Goal: Complete application form

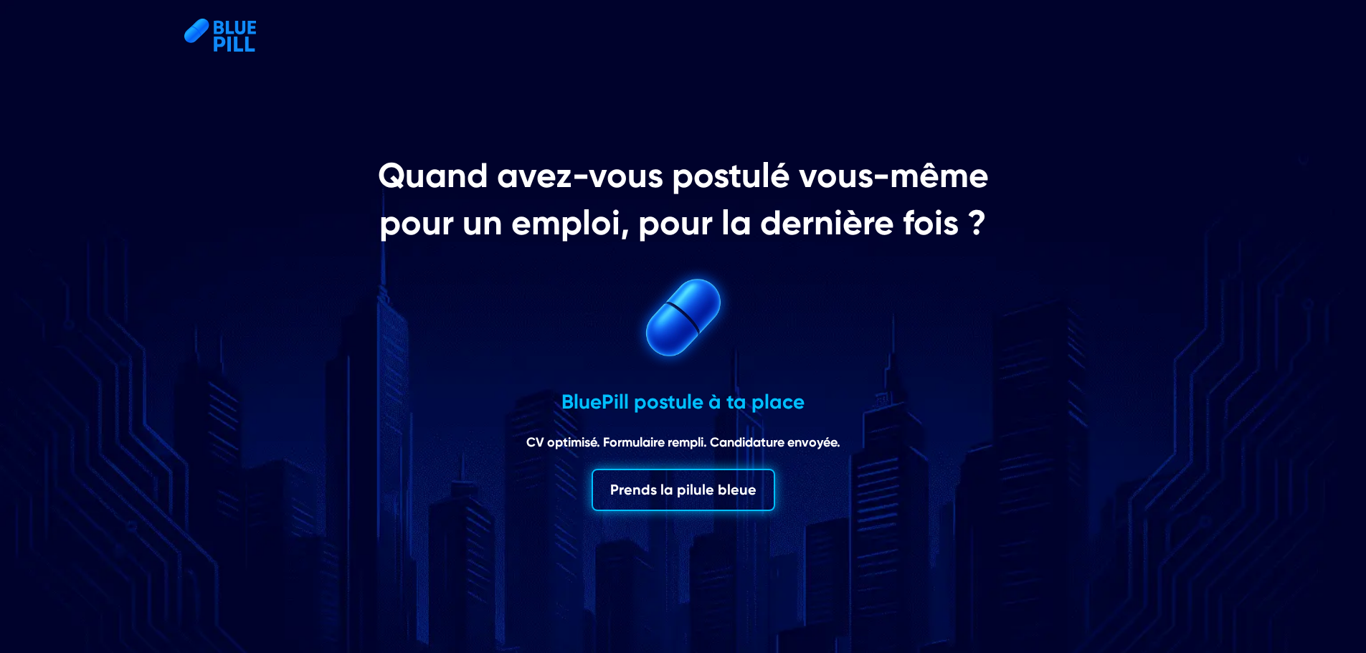
click at [686, 489] on button "Prends la pilule bleue" at bounding box center [684, 490] width 184 height 42
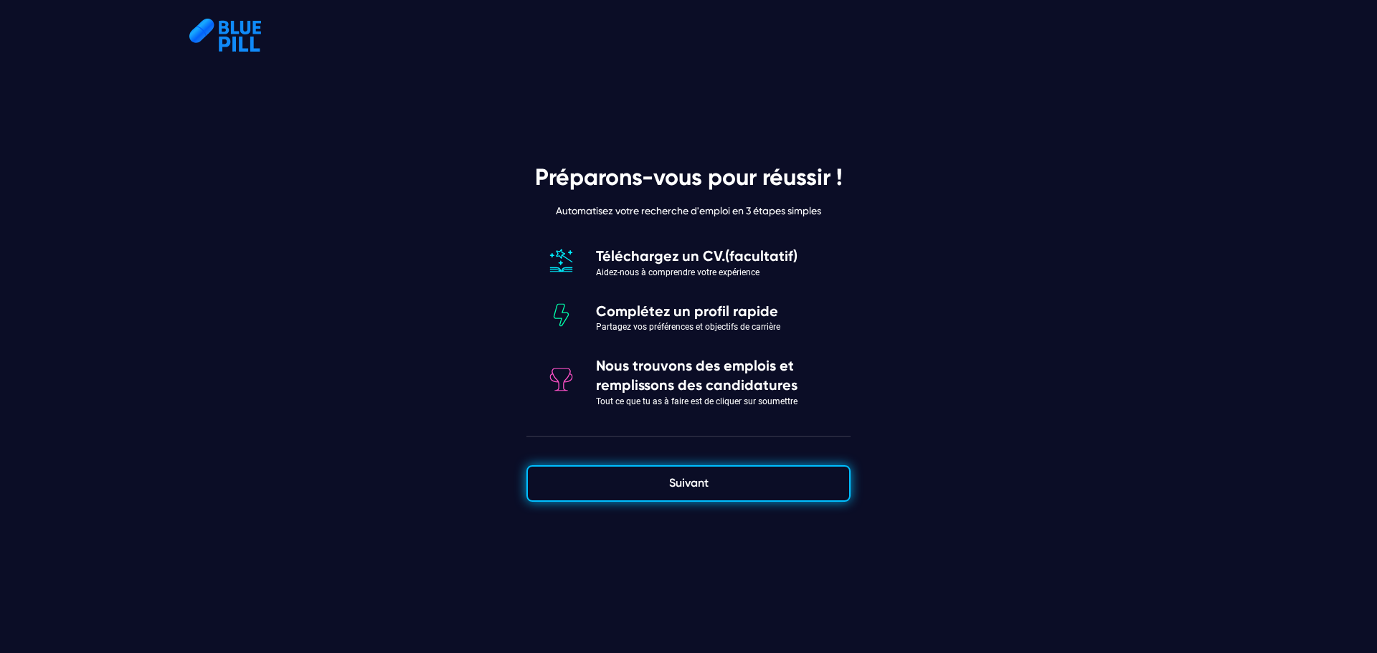
click at [706, 481] on button "Suivant" at bounding box center [688, 483] width 324 height 36
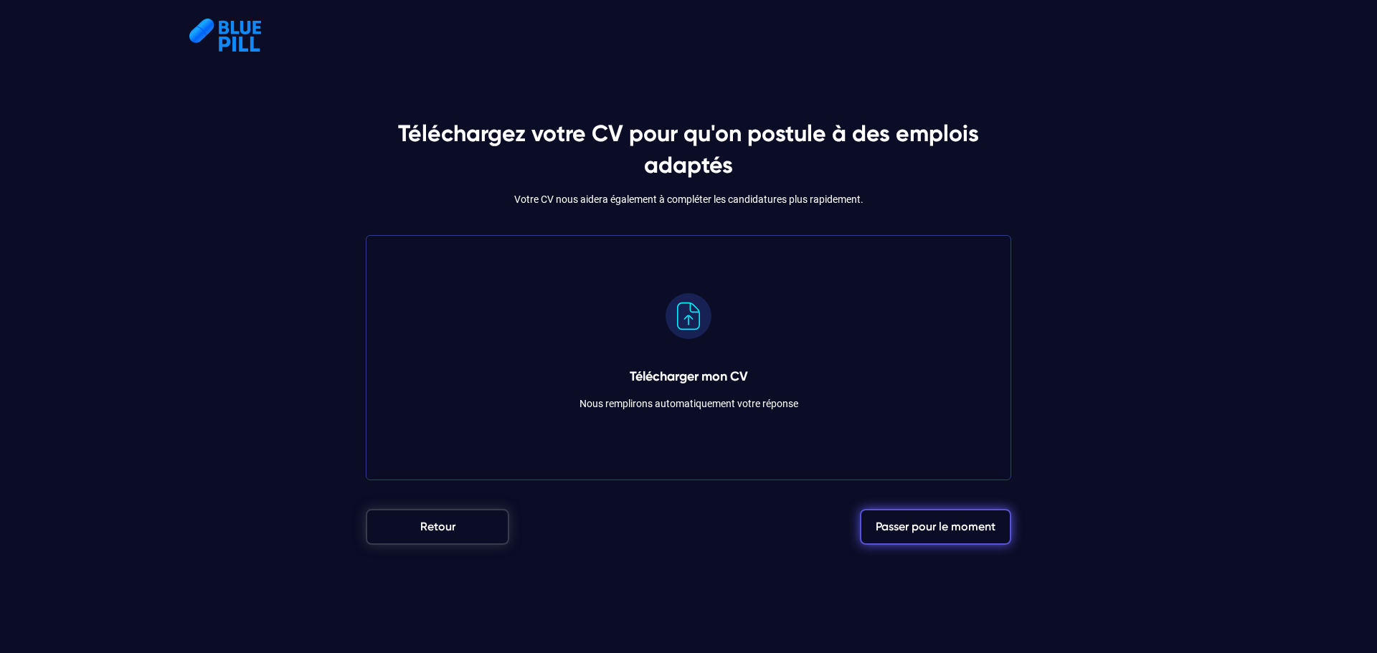
click at [689, 325] on rect at bounding box center [689, 316] width 46 height 46
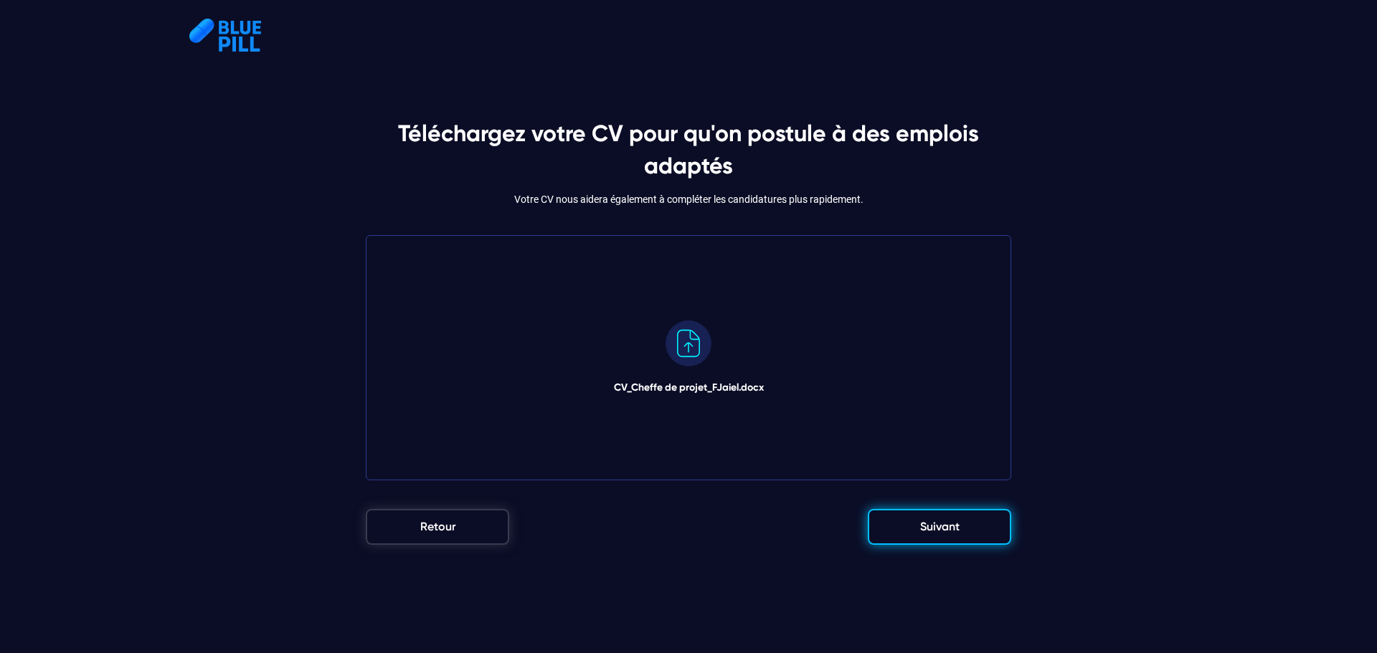
click at [942, 524] on button "Suivant" at bounding box center [939, 527] width 143 height 36
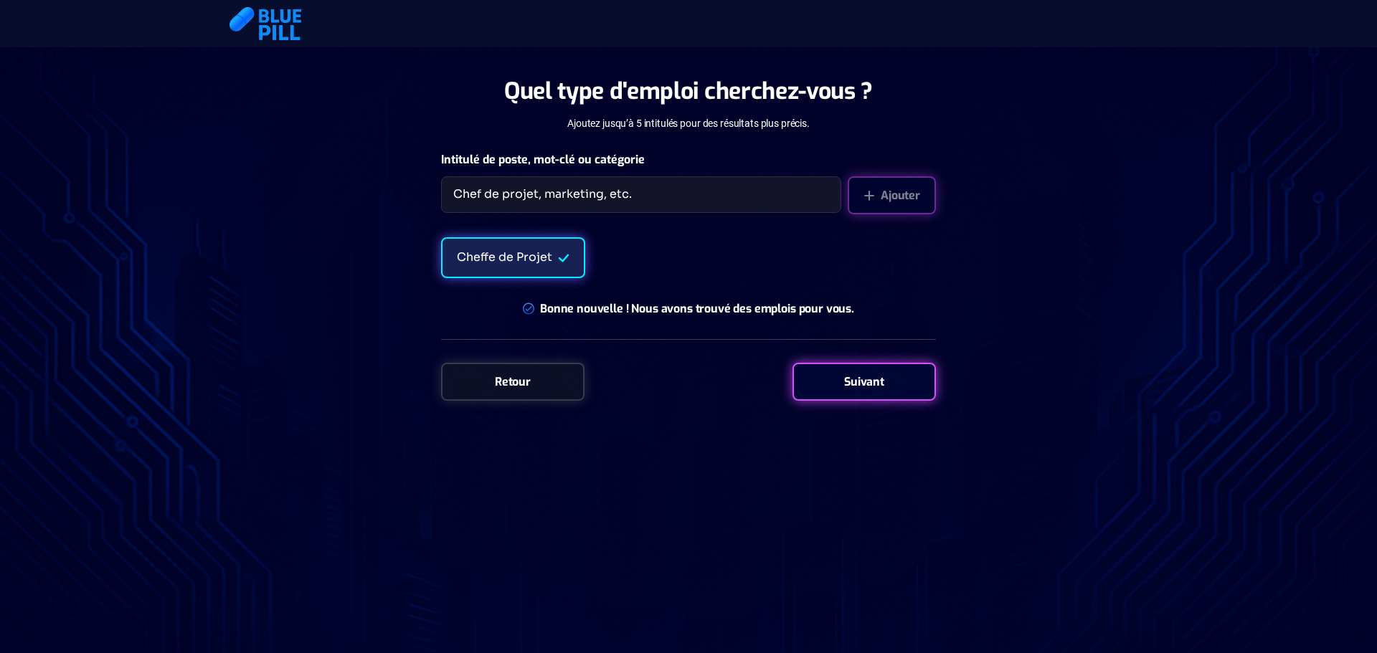
click at [863, 382] on div "Suivant" at bounding box center [864, 382] width 143 height 38
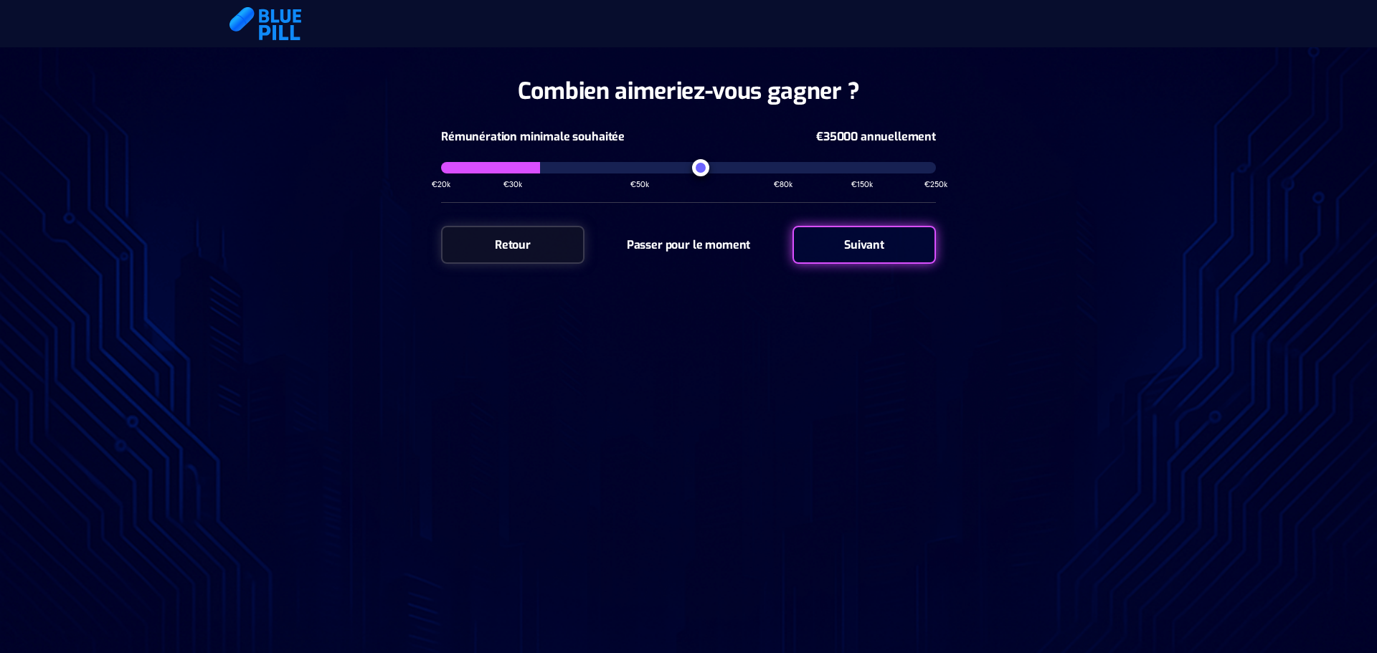
click at [701, 169] on input "range" at bounding box center [688, 167] width 495 height 11
click at [777, 166] on input "range" at bounding box center [688, 167] width 495 height 11
click at [728, 166] on input "range" at bounding box center [688, 167] width 495 height 11
click at [742, 169] on input "range" at bounding box center [688, 167] width 495 height 11
click at [701, 164] on input "range" at bounding box center [688, 167] width 495 height 11
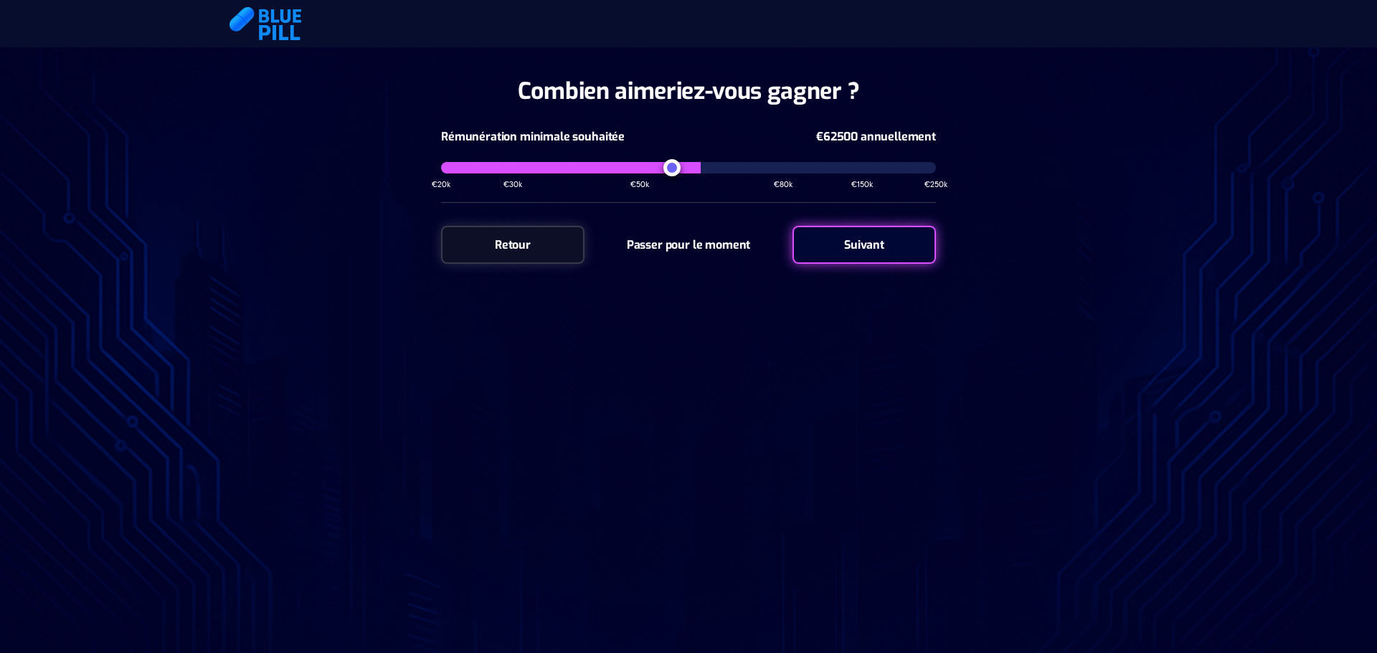
click at [673, 164] on input "range" at bounding box center [688, 167] width 495 height 11
click at [638, 166] on input "range" at bounding box center [688, 167] width 495 height 11
type input "39.5"
click at [874, 243] on div "Suivant" at bounding box center [864, 245] width 143 height 38
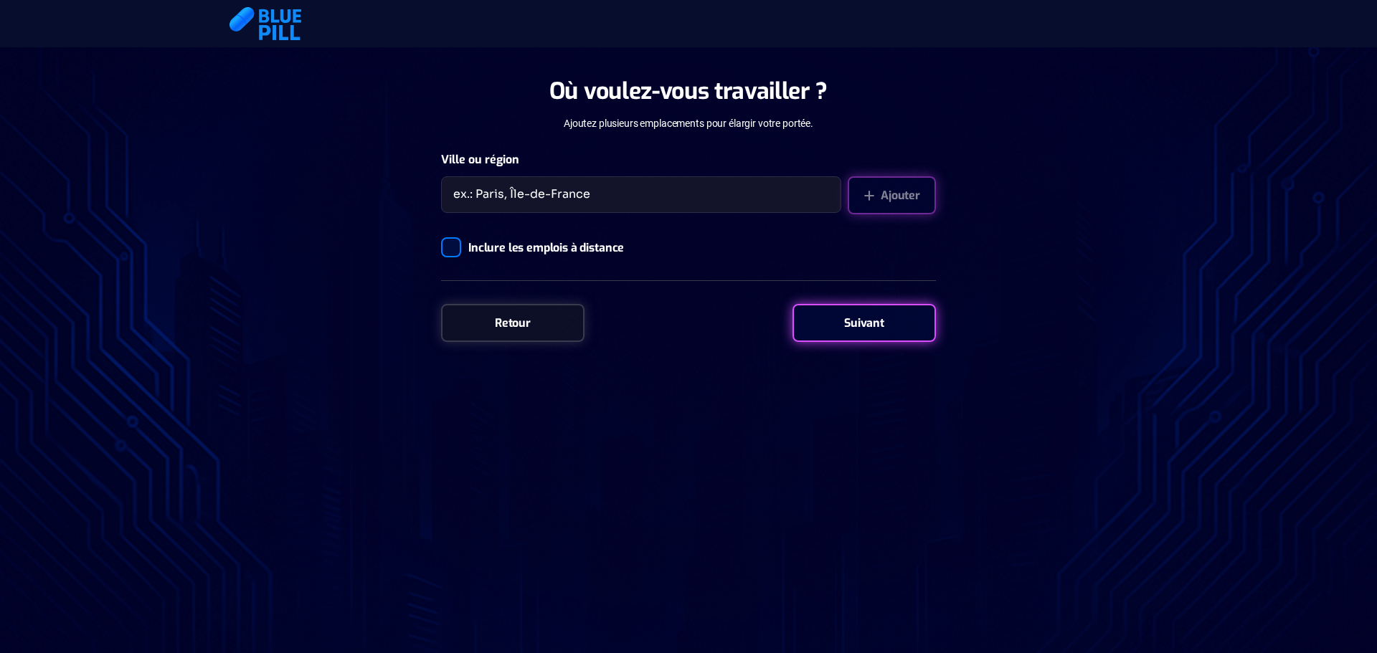
click at [448, 247] on div at bounding box center [451, 247] width 20 height 20
click at [441, 247] on input "Inclure les emplois à distance" at bounding box center [441, 247] width 0 height 0
click at [845, 318] on div "Suivant" at bounding box center [864, 323] width 143 height 38
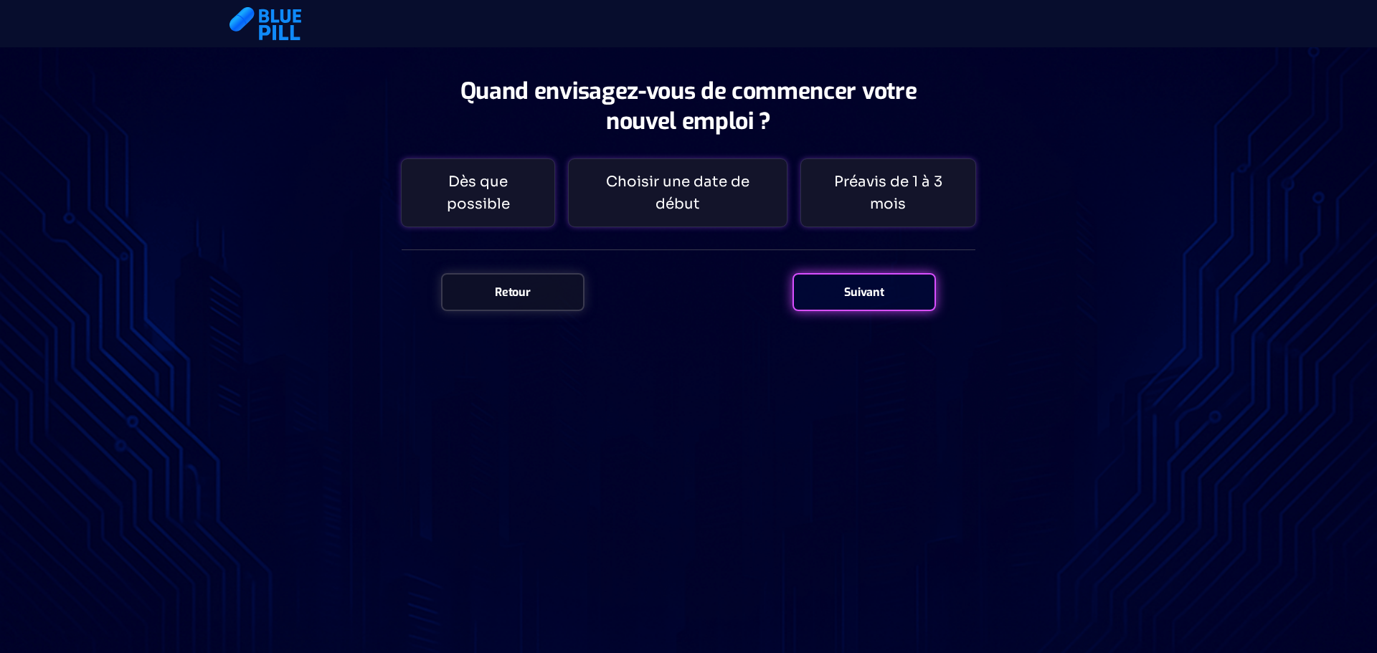
click at [675, 182] on div "Choisir une date de début" at bounding box center [677, 192] width 217 height 67
select select "7"
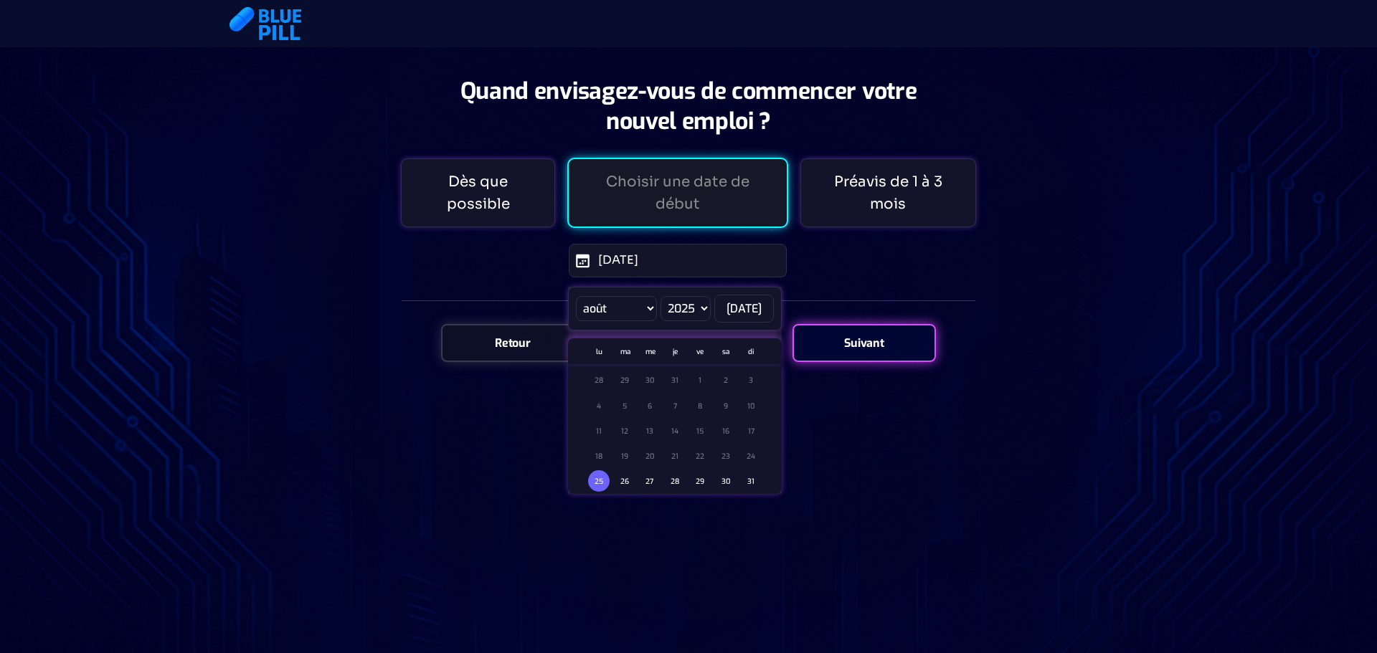
click at [704, 296] on select "2025 2026 2027 2028 2029" at bounding box center [686, 308] width 50 height 25
select select "2026"
click at [661, 296] on select "2025 2026 2027 2028 2029" at bounding box center [686, 308] width 50 height 25
click at [648, 296] on select "janvier février mars avril mai juin juillet août septembre octobre novembre déc…" at bounding box center [616, 308] width 81 height 25
select select "0"
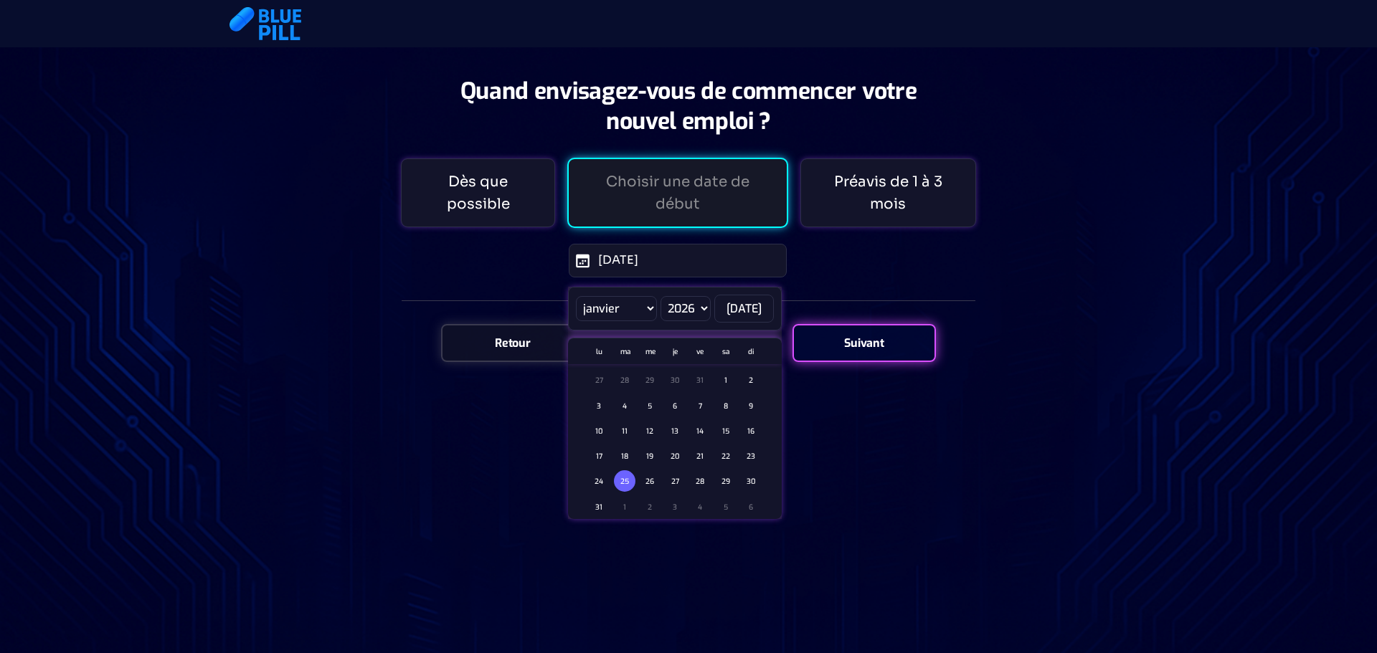
click at [576, 296] on select "janvier février mars avril mai juin juillet août septembre octobre novembre déc…" at bounding box center [616, 308] width 81 height 25
click at [608, 395] on div "5" at bounding box center [599, 406] width 22 height 22
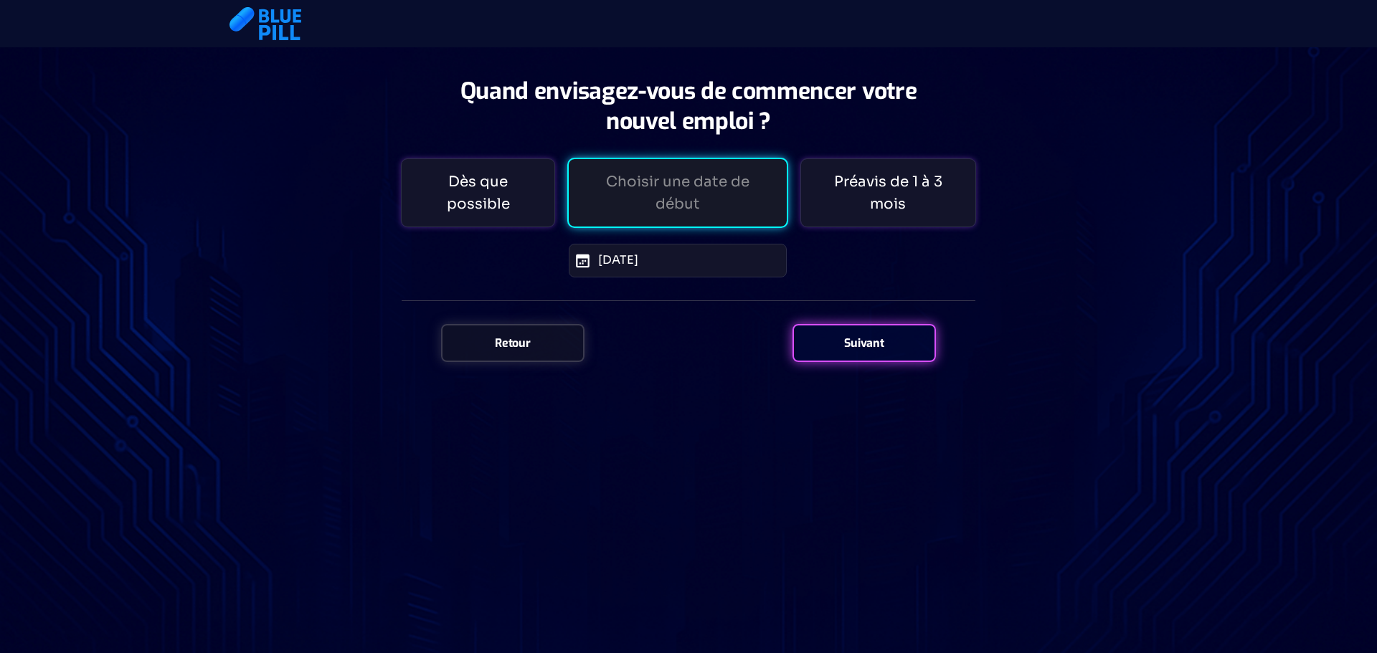
click at [856, 324] on div "Suivant" at bounding box center [864, 343] width 143 height 38
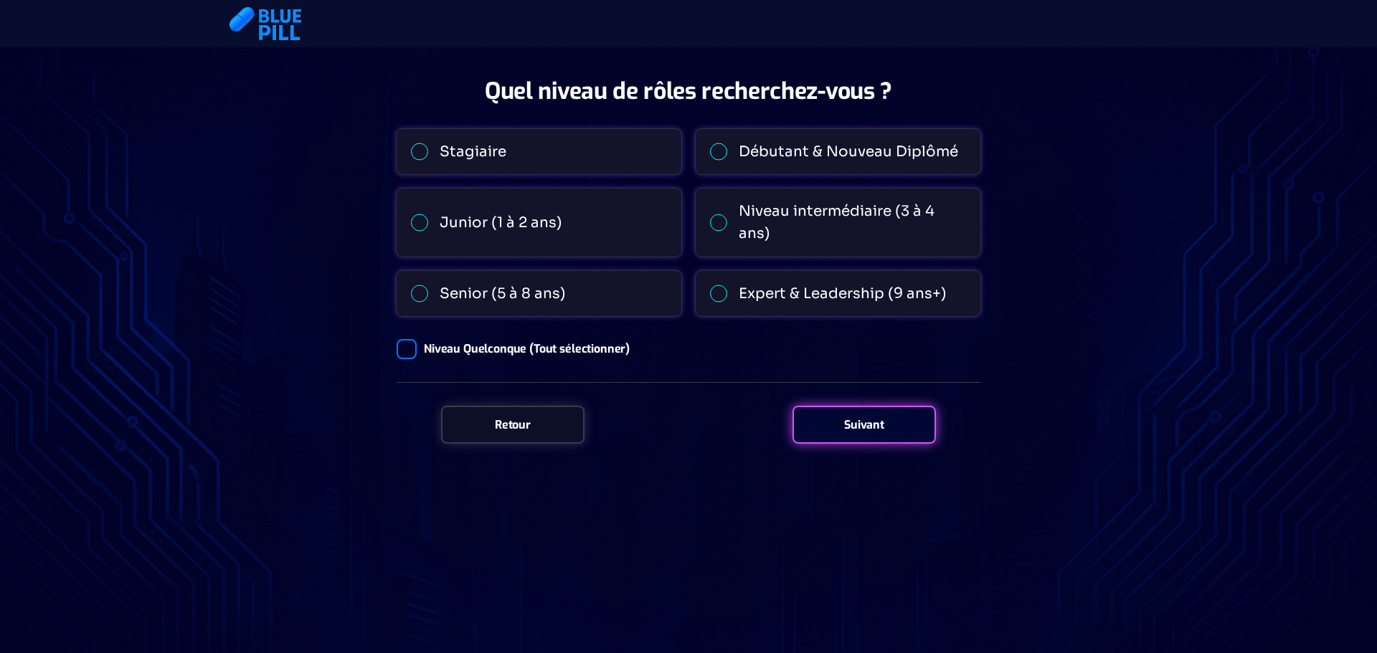
click at [722, 285] on icon at bounding box center [718, 294] width 17 height 18
click at [710, 293] on input "Expert & Leadership (9 ans+)" at bounding box center [710, 293] width 0 height 0
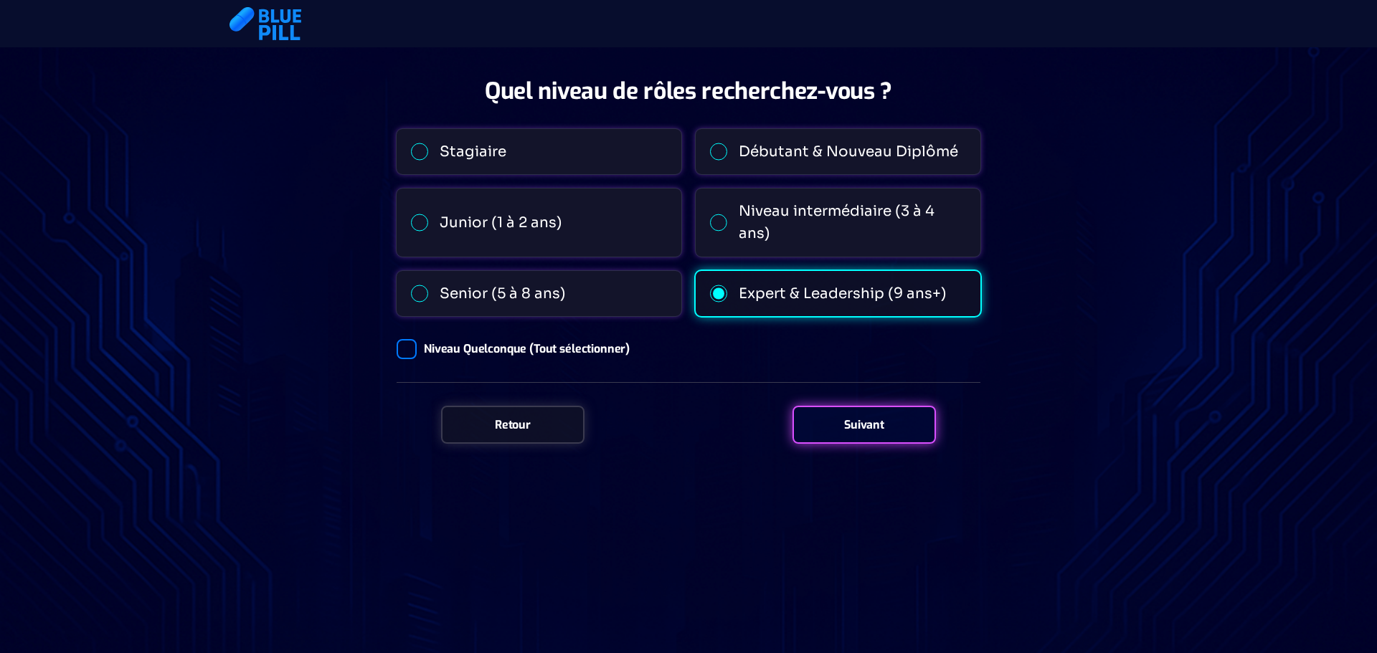
click at [427, 285] on icon at bounding box center [419, 294] width 17 height 18
click at [411, 293] on input "Senior (5 à 8 ans)" at bounding box center [411, 293] width 0 height 0
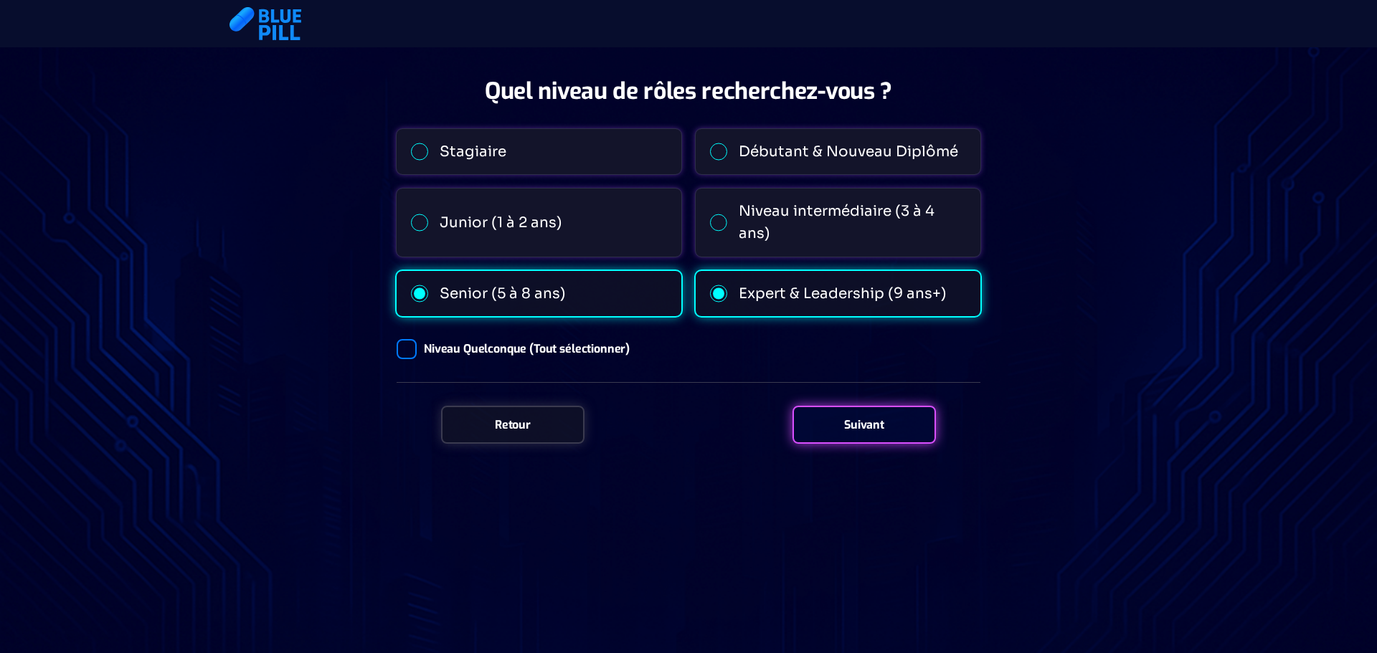
click at [868, 406] on div "Suivant" at bounding box center [864, 425] width 143 height 38
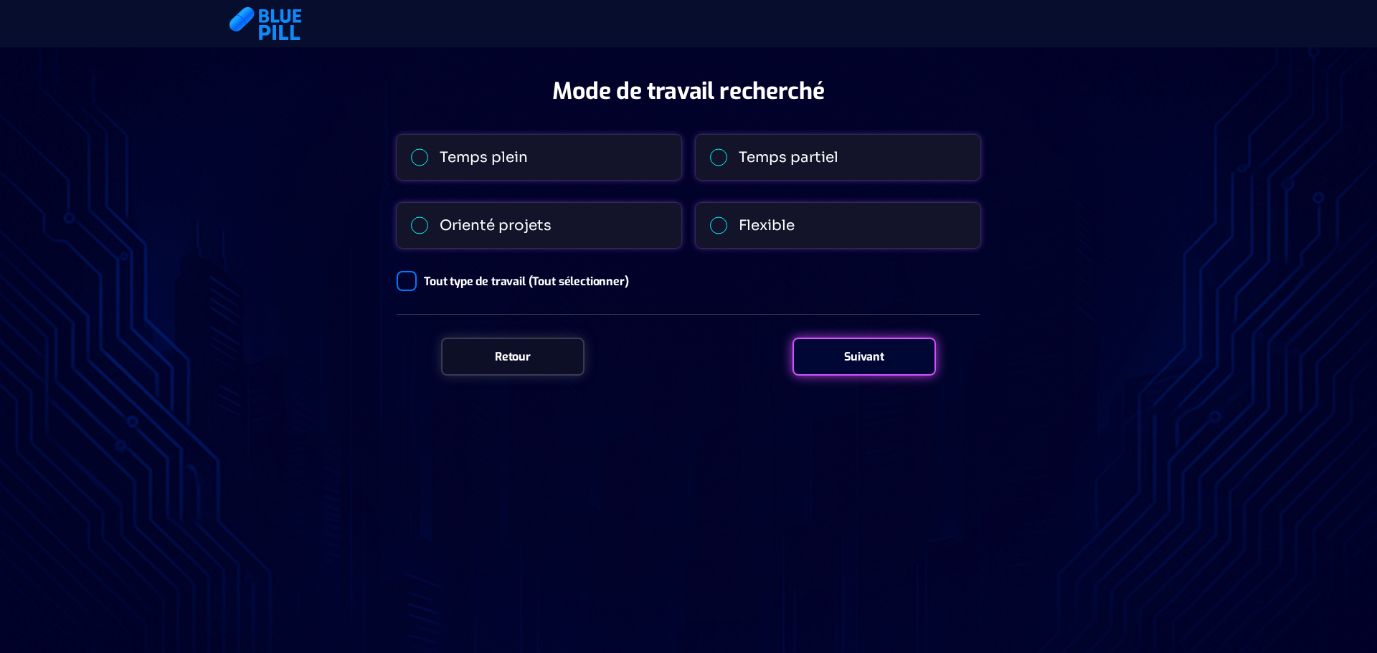
click at [425, 158] on icon at bounding box center [419, 157] width 17 height 18
click at [411, 158] on input "Temps plein" at bounding box center [411, 158] width 0 height 0
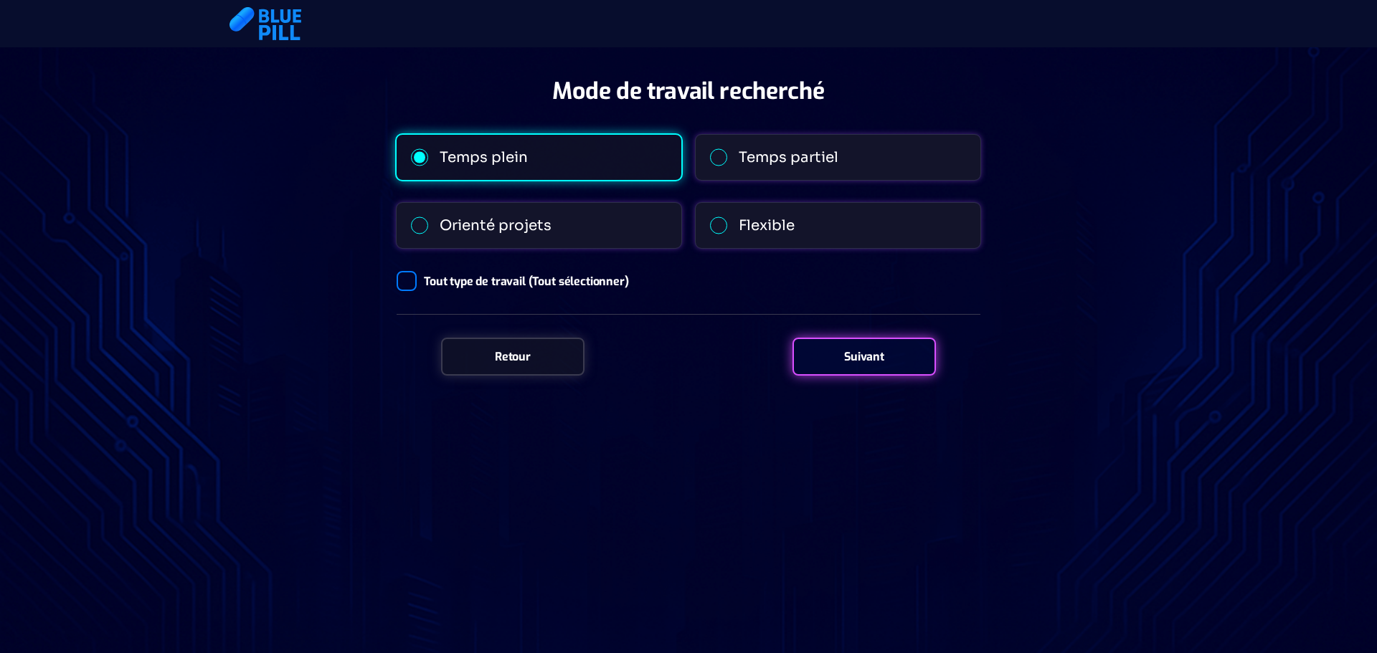
click at [415, 224] on icon at bounding box center [419, 226] width 17 height 18
click at [411, 226] on input "Orienté projets" at bounding box center [411, 226] width 0 height 0
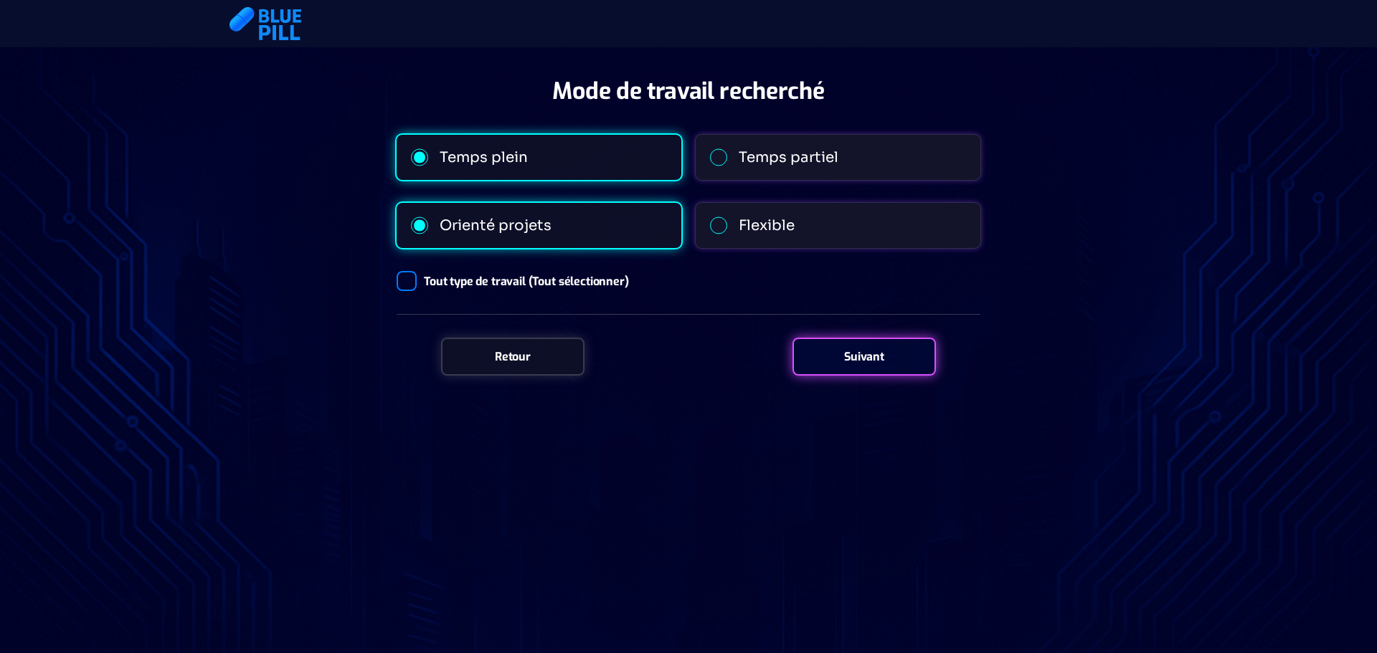
click at [724, 226] on icon at bounding box center [718, 226] width 17 height 18
click at [710, 226] on input "Flexible" at bounding box center [710, 226] width 0 height 0
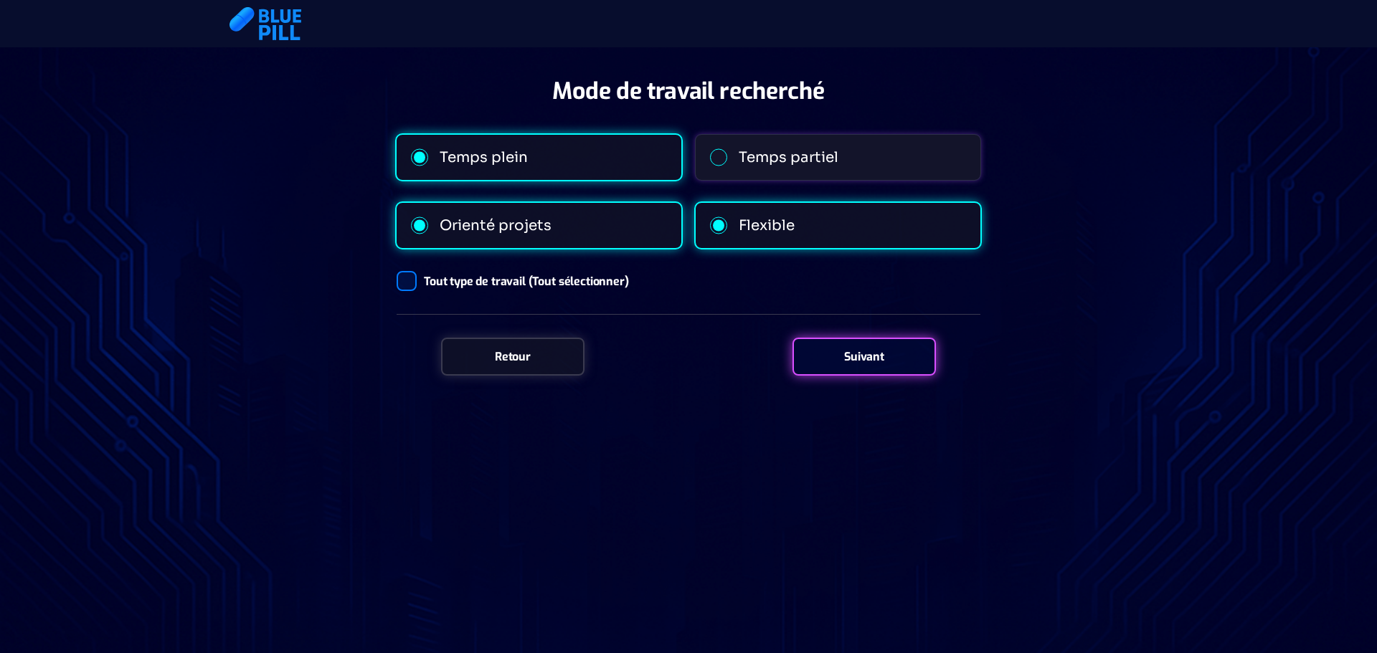
click at [405, 279] on div at bounding box center [407, 281] width 20 height 20
click at [397, 281] on input "Tout type de travail (Tout sélectionner)" at bounding box center [397, 281] width 0 height 0
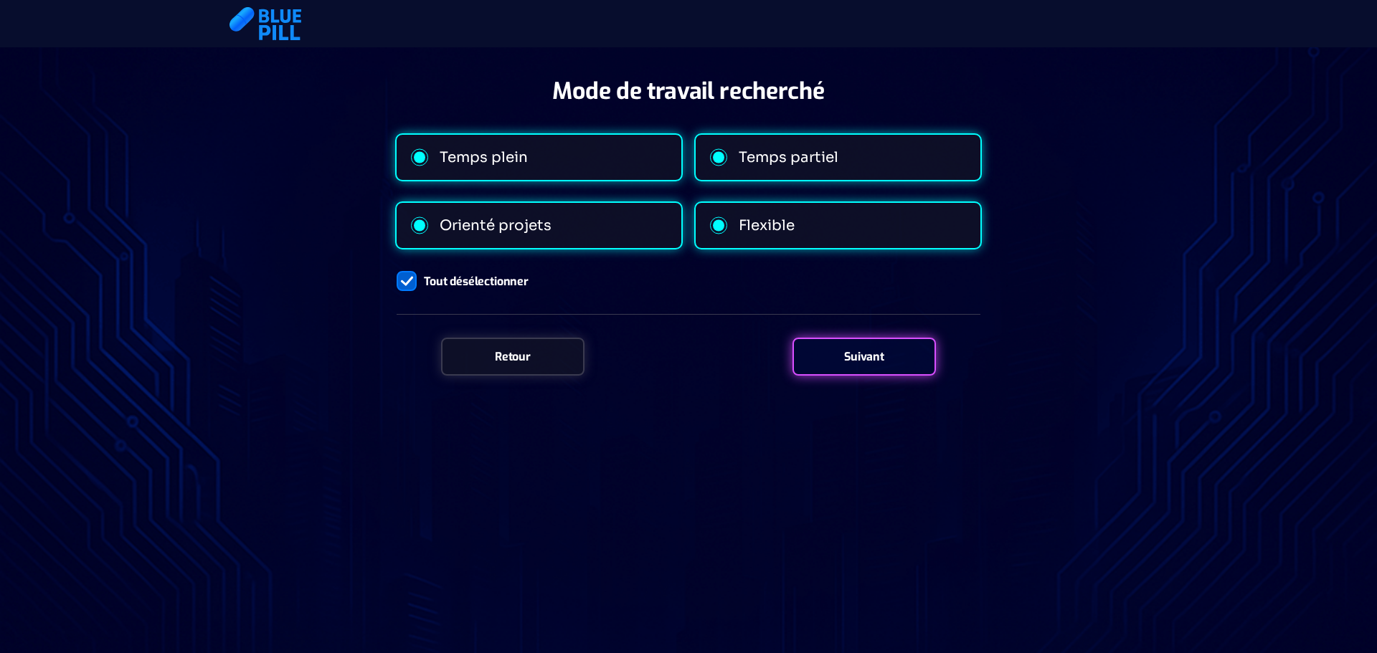
click at [402, 281] on icon at bounding box center [406, 282] width 12 height 10
click at [397, 281] on input "Tout désélectionner" at bounding box center [397, 281] width 0 height 0
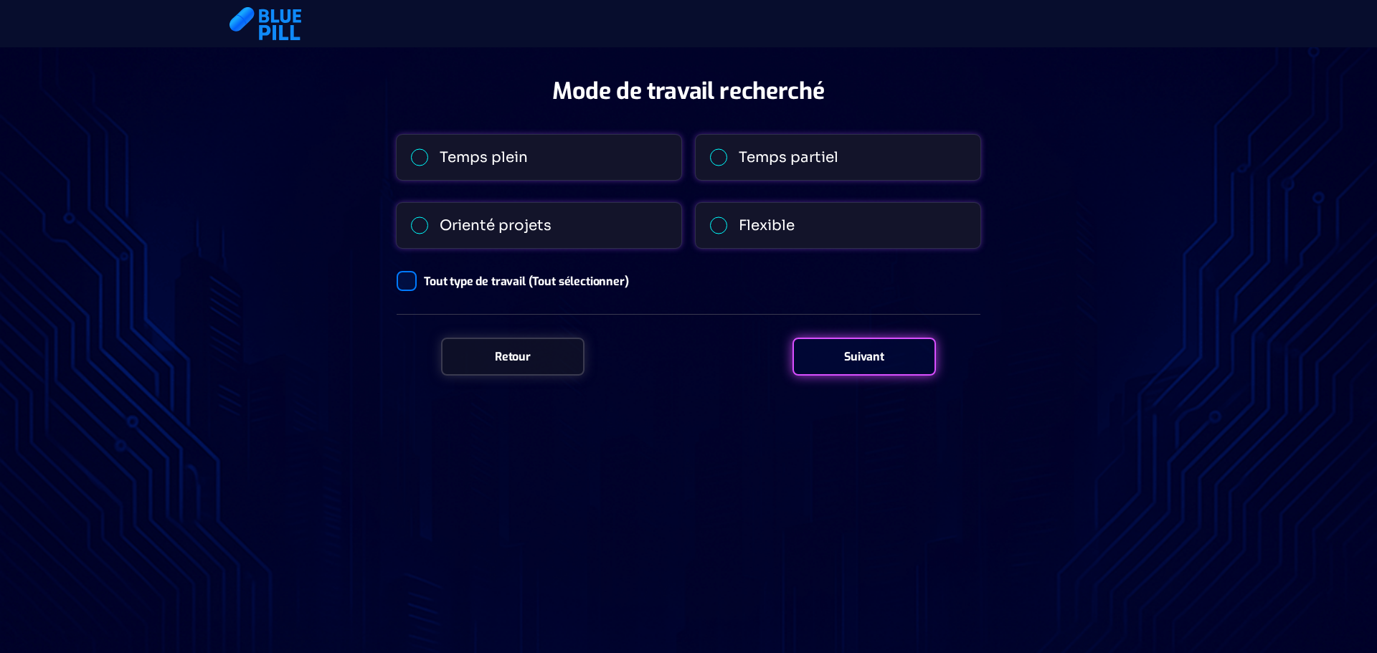
click at [426, 159] on icon at bounding box center [419, 157] width 17 height 18
click at [411, 158] on input "Temps plein" at bounding box center [411, 158] width 0 height 0
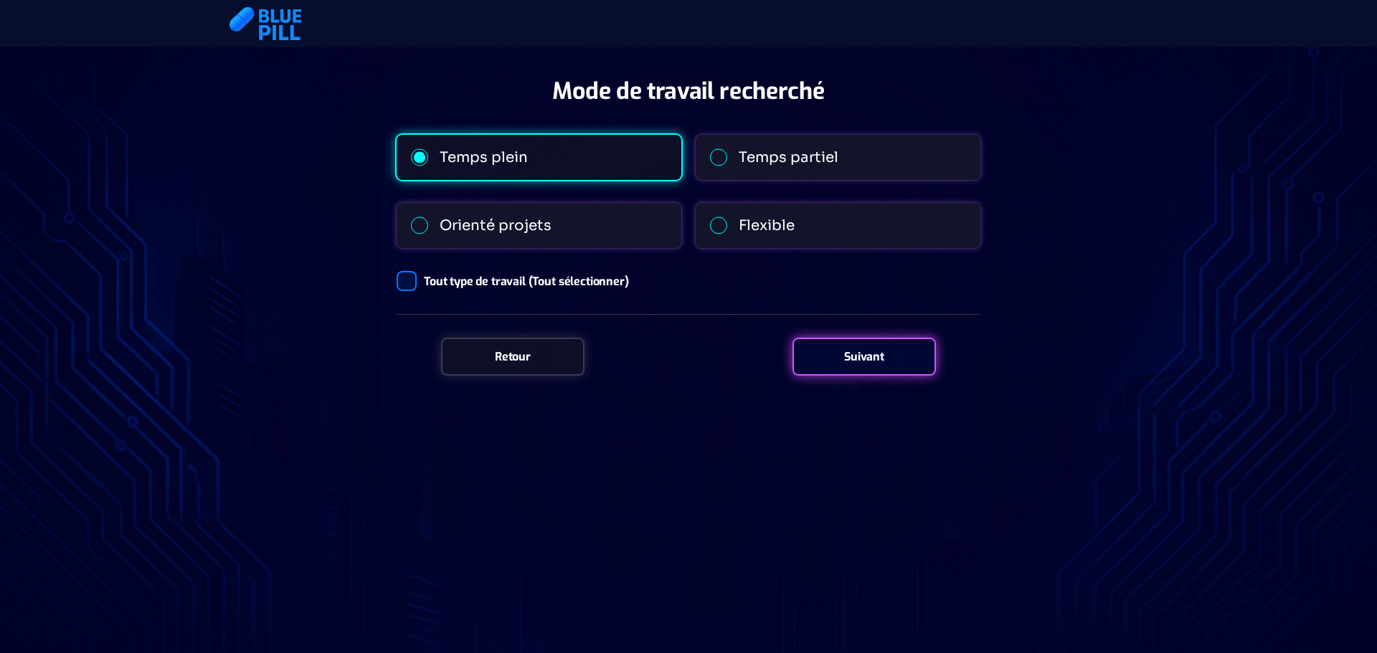
click at [438, 225] on label "Orienté projets" at bounding box center [539, 225] width 285 height 45
click at [411, 226] on input "Orienté projets" at bounding box center [411, 226] width 0 height 0
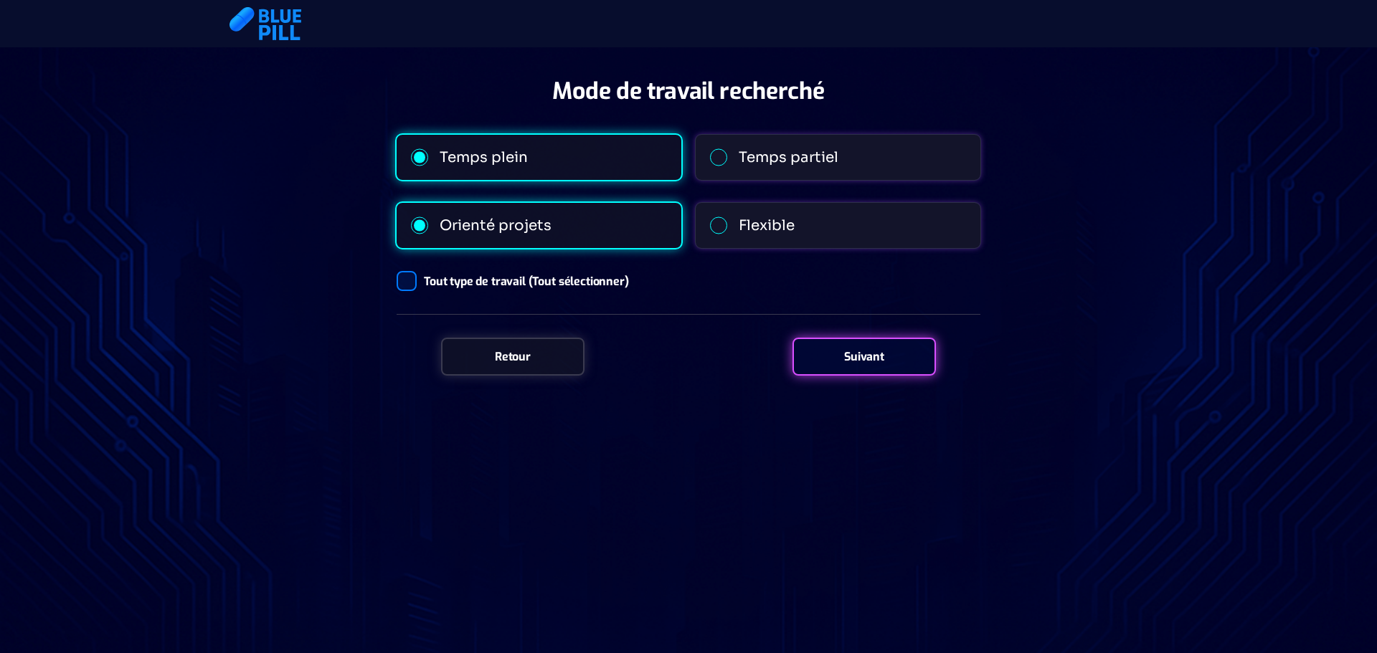
click at [772, 225] on div "Flexible" at bounding box center [767, 225] width 56 height 22
click at [710, 226] on input "Flexible" at bounding box center [710, 226] width 0 height 0
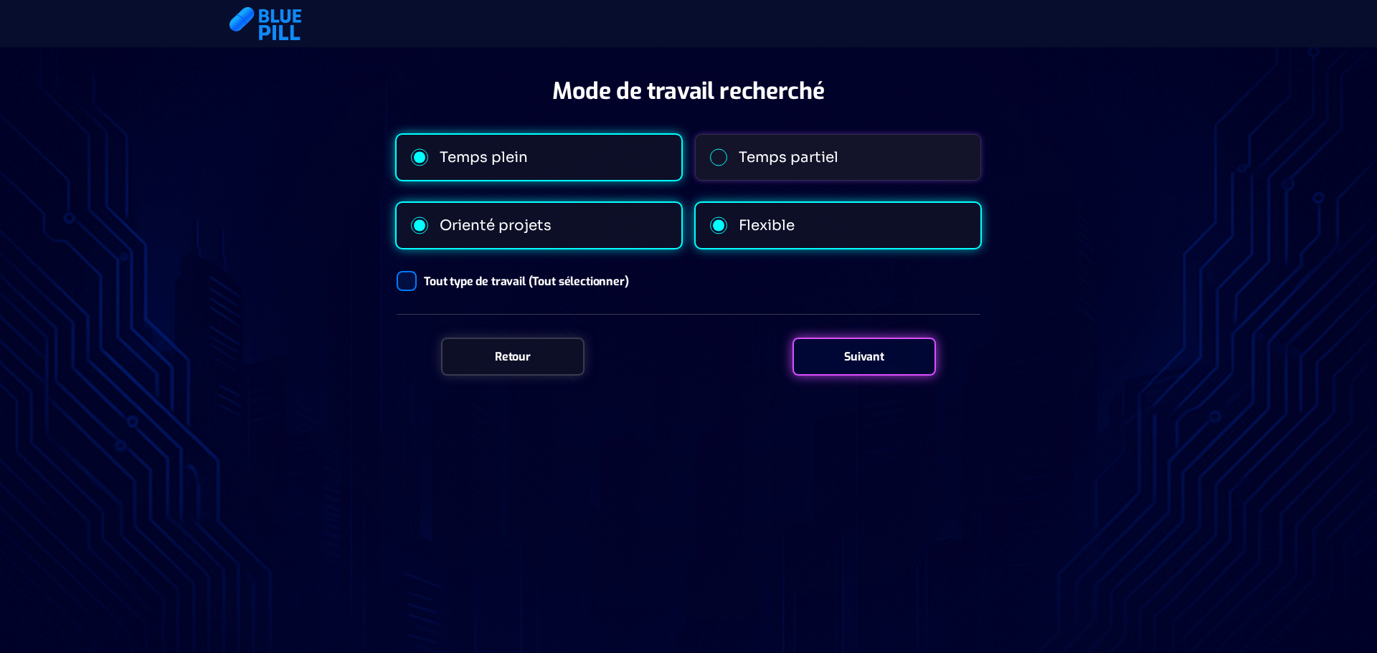
click at [864, 351] on div "Suivant" at bounding box center [864, 357] width 143 height 38
